Goal: Obtain resource: Download file/media

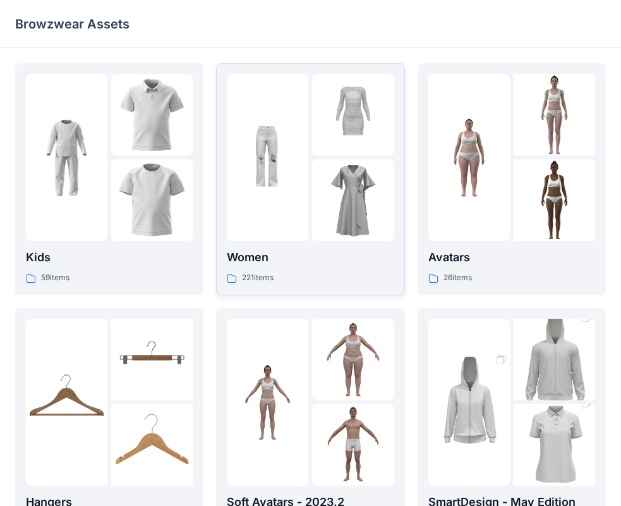
click at [318, 162] on div at bounding box center [353, 200] width 82 height 82
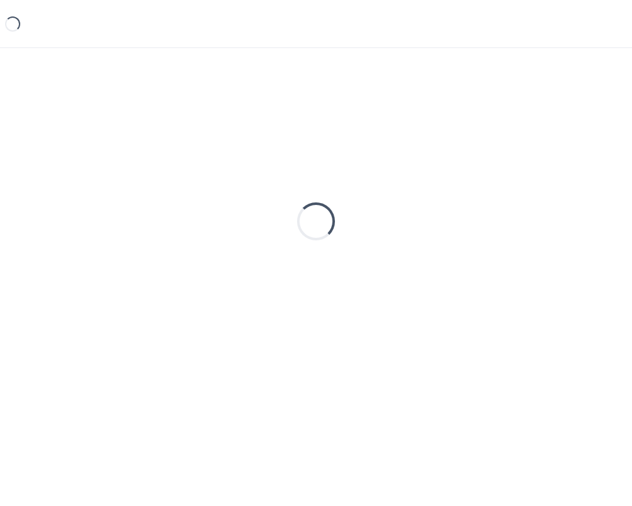
click at [318, 162] on div "Loading..." at bounding box center [316, 221] width 602 height 316
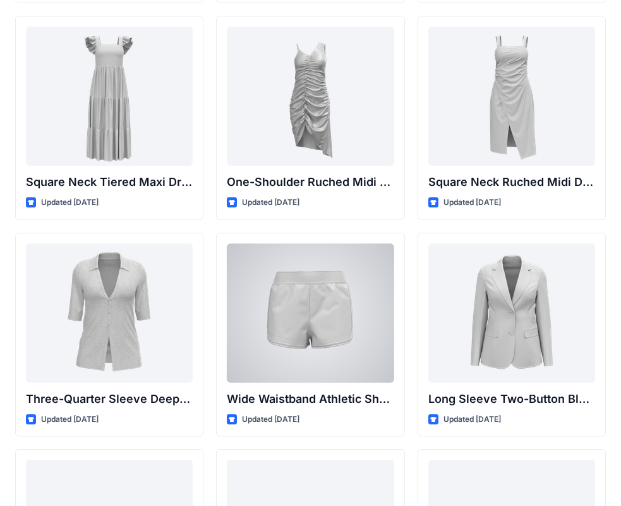
scroll to position [914, 0]
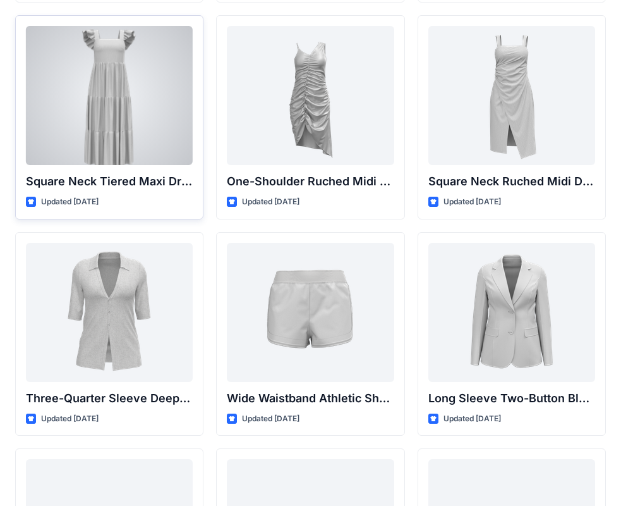
click at [126, 88] on div at bounding box center [109, 95] width 167 height 139
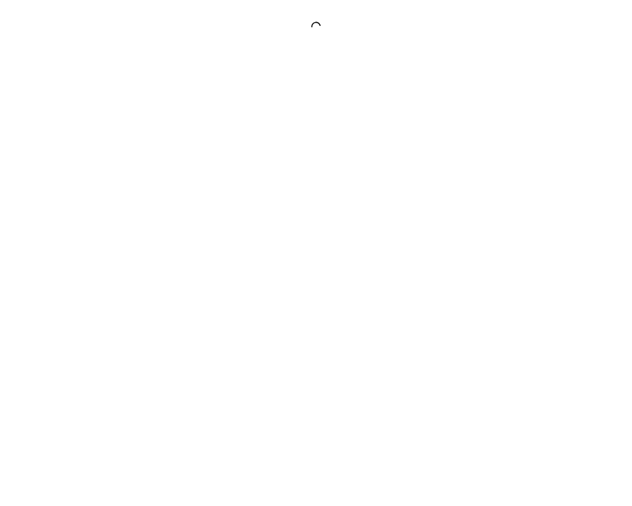
click at [126, 88] on div at bounding box center [316, 253] width 632 height 506
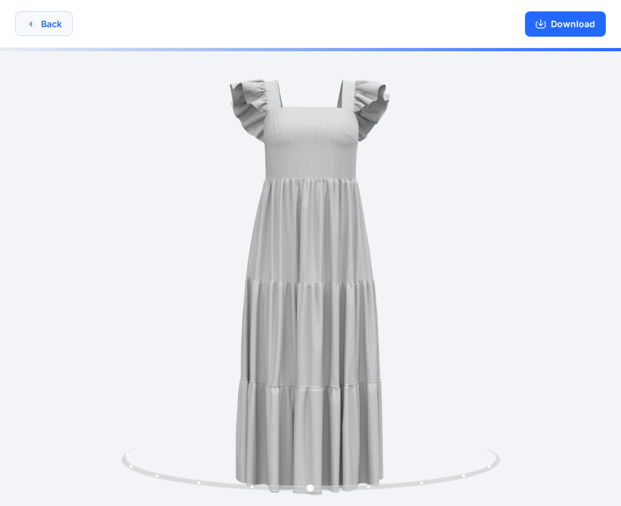
click at [69, 26] on button "Back" at bounding box center [44, 23] width 58 height 25
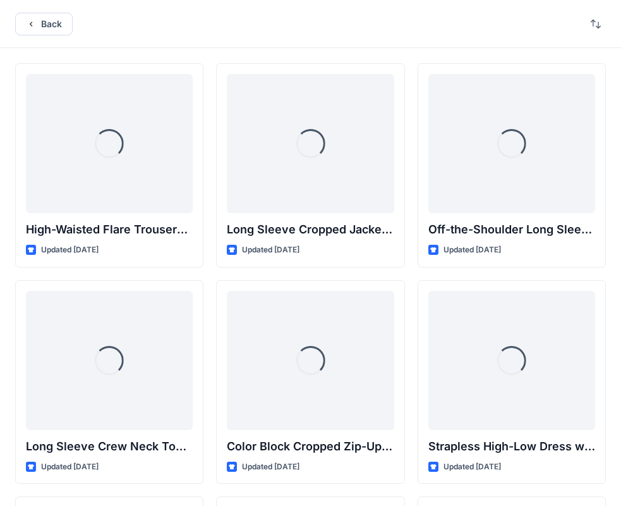
scroll to position [914, 0]
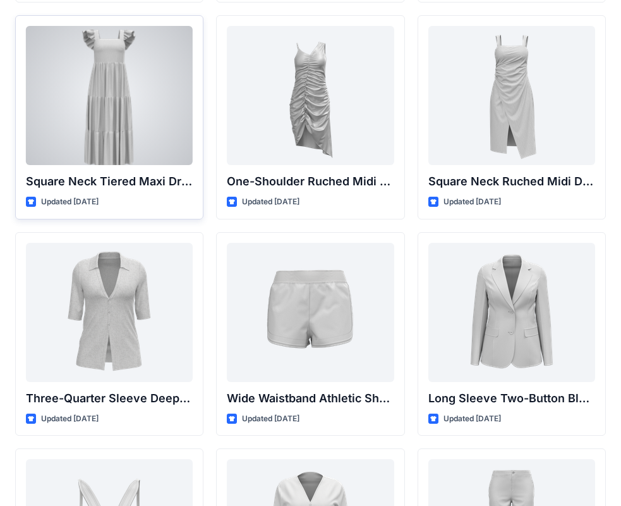
click at [108, 104] on div at bounding box center [109, 95] width 167 height 139
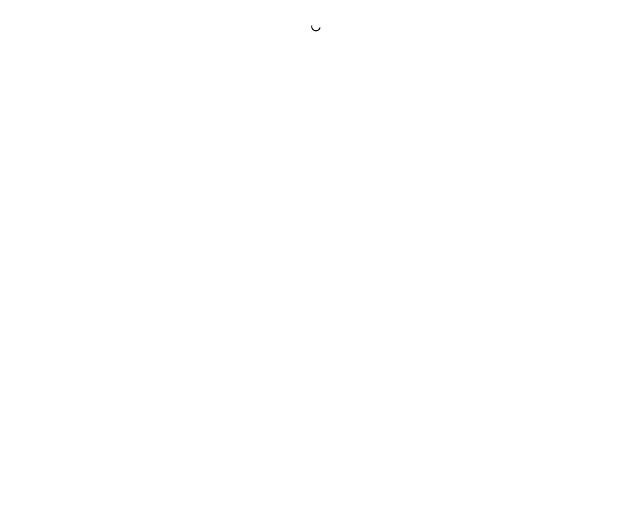
click at [108, 104] on div at bounding box center [316, 253] width 632 height 506
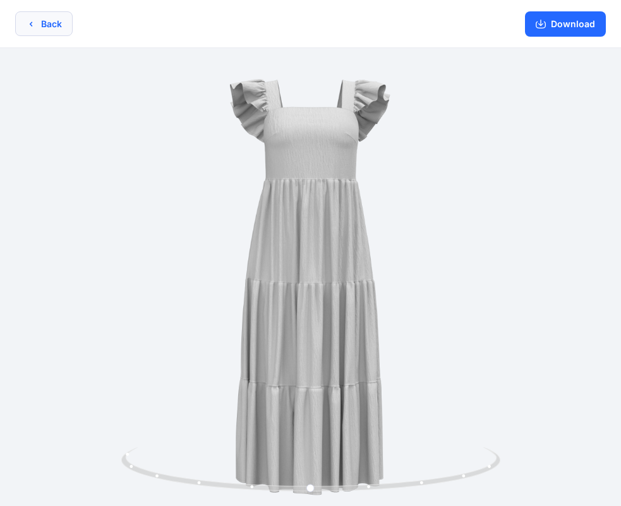
click at [40, 26] on button "Back" at bounding box center [44, 23] width 58 height 25
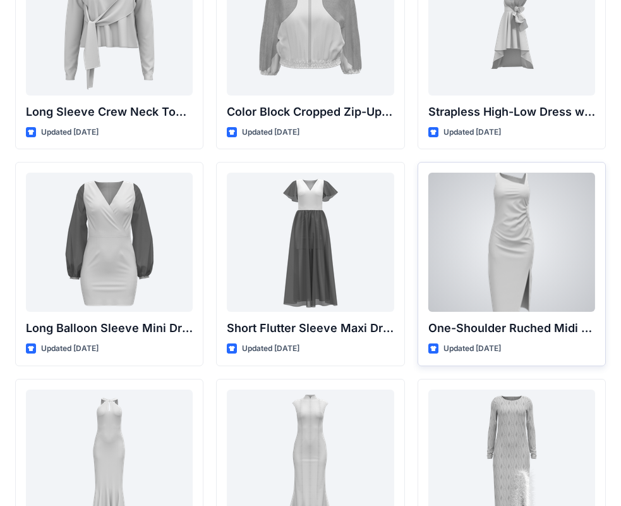
scroll to position [263, 0]
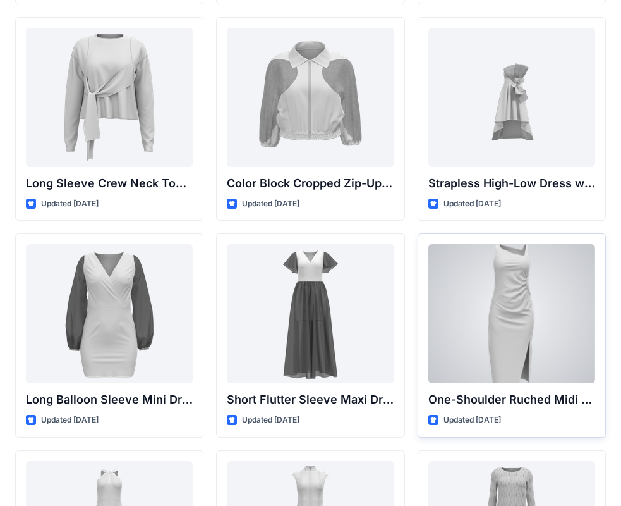
click at [585, 266] on div at bounding box center [512, 313] width 167 height 139
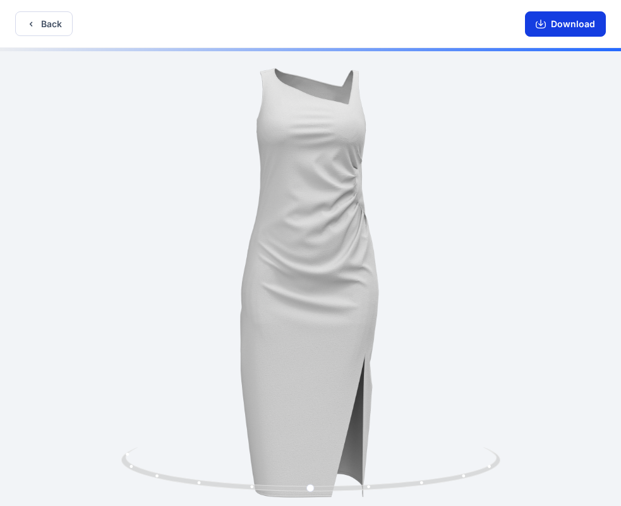
click at [564, 21] on button "Download" at bounding box center [565, 23] width 81 height 25
click at [553, 28] on button "Download" at bounding box center [565, 23] width 81 height 25
